Goal: Check status: Check status

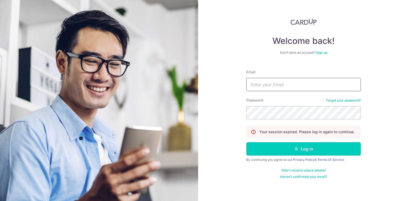
click at [265, 85] on input "Email" at bounding box center [304, 84] width 115 height 13
type input "[EMAIL_ADDRESS][DOMAIN_NAME]"
drag, startPoint x: 287, startPoint y: 84, endPoint x: 328, endPoint y: 84, distance: 41.3
click at [328, 84] on input "[EMAIL_ADDRESS][DOMAIN_NAME]" at bounding box center [304, 84] width 115 height 13
click at [247, 143] on button "Log in" at bounding box center [304, 149] width 115 height 13
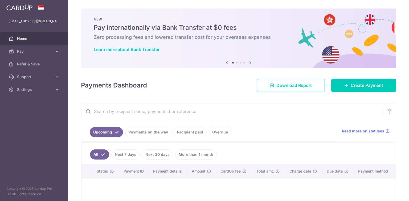
click at [143, 132] on link "Payments on the way" at bounding box center [148, 132] width 46 height 10
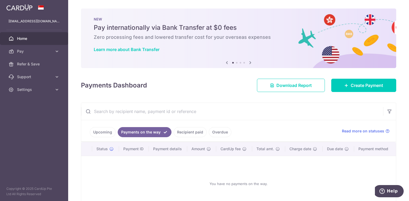
click at [198, 132] on link "Recipient paid" at bounding box center [190, 132] width 33 height 10
